Goal: Task Accomplishment & Management: Use online tool/utility

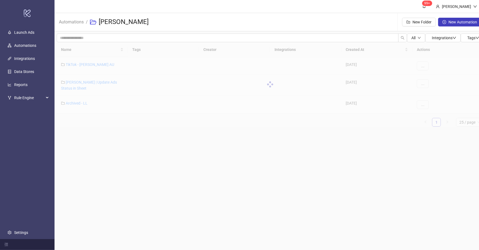
scroll to position [1, 0]
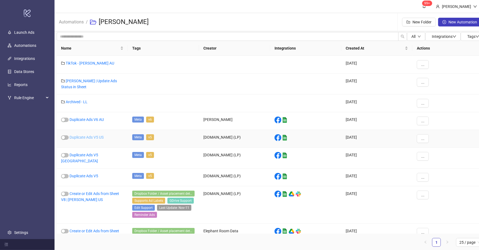
click at [84, 140] on link "Duplicate Ads V5 US" at bounding box center [86, 137] width 34 height 4
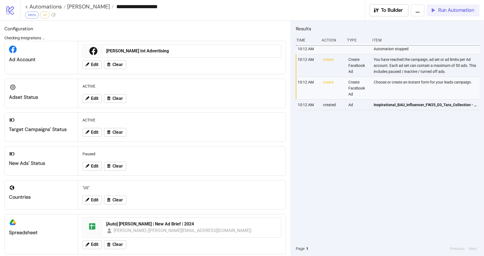
click at [457, 10] on span "Run Automation" at bounding box center [456, 10] width 36 height 6
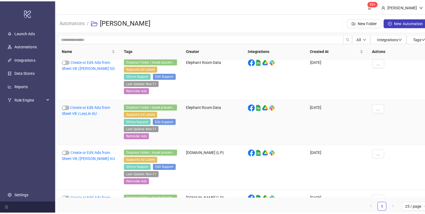
scroll to position [213, 0]
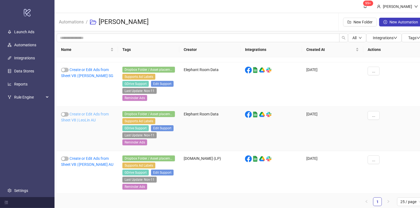
click at [93, 116] on link "Create or Edit Ads from Sheet V8 | LeoLin AU" at bounding box center [85, 117] width 48 height 10
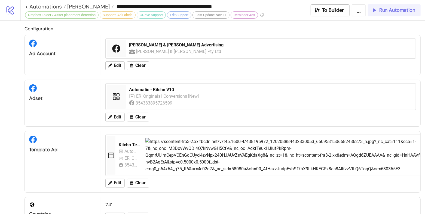
click at [383, 11] on span "Run Automation" at bounding box center [398, 10] width 36 height 6
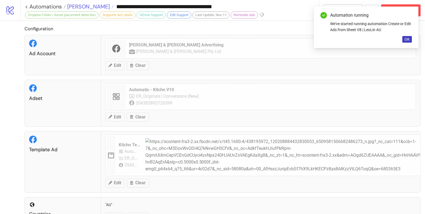
click at [77, 9] on span "[PERSON_NAME]" at bounding box center [88, 6] width 44 height 7
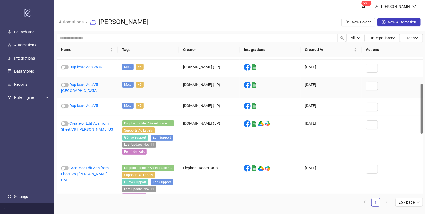
scroll to position [75, 0]
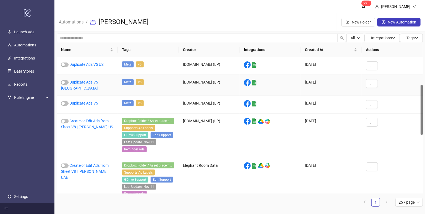
drag, startPoint x: 422, startPoint y: 66, endPoint x: 417, endPoint y: 92, distance: 26.5
click at [417, 92] on div "Duplicate Ads V5 US Meta v5 Kitchn.io (LP) platform/google_sheets 2025-02-15 ..…" at bounding box center [240, 125] width 366 height 136
click at [64, 119] on div "button" at bounding box center [63, 120] width 3 height 3
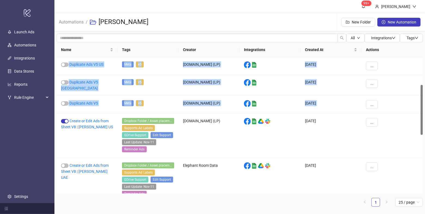
drag, startPoint x: 420, startPoint y: 100, endPoint x: 424, endPoint y: 107, distance: 7.6
click at [424, 107] on div "All Integrations Tags Name Tags Creator Integrations Created At Actions Duplica…" at bounding box center [239, 121] width 371 height 181
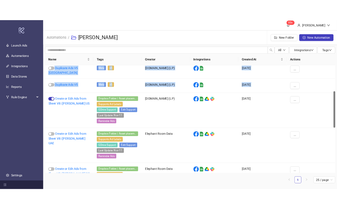
scroll to position [96, 0]
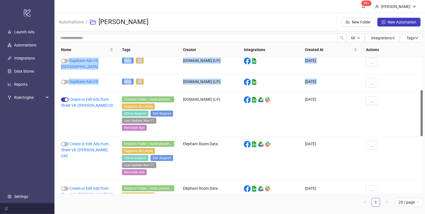
drag, startPoint x: 423, startPoint y: 107, endPoint x: 423, endPoint y: 111, distance: 4.9
click at [423, 111] on div at bounding box center [422, 113] width 2 height 46
click at [100, 97] on link "Create or Edit Ads from Sheet V8 | [PERSON_NAME] US" at bounding box center [87, 102] width 52 height 10
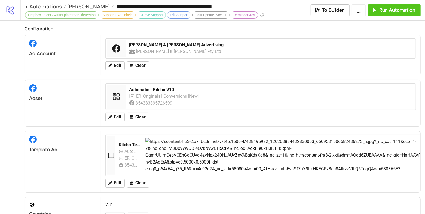
type input "**********"
